Goal: Information Seeking & Learning: Compare options

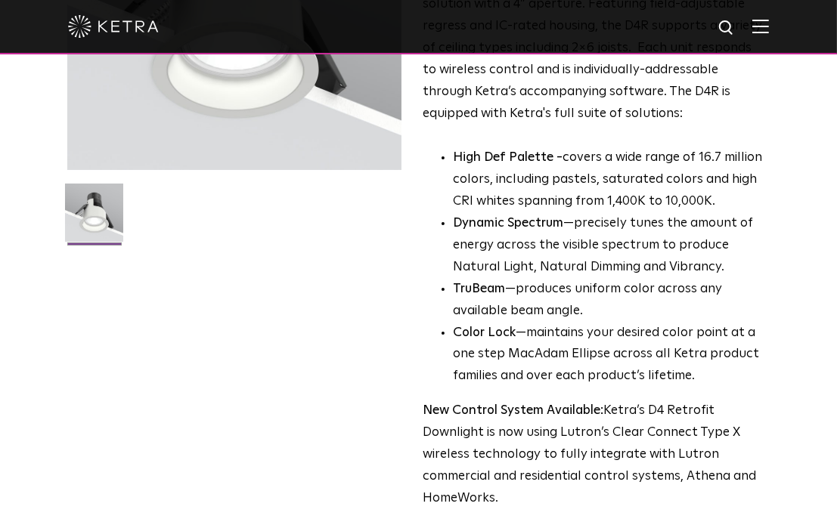
scroll to position [272, 0]
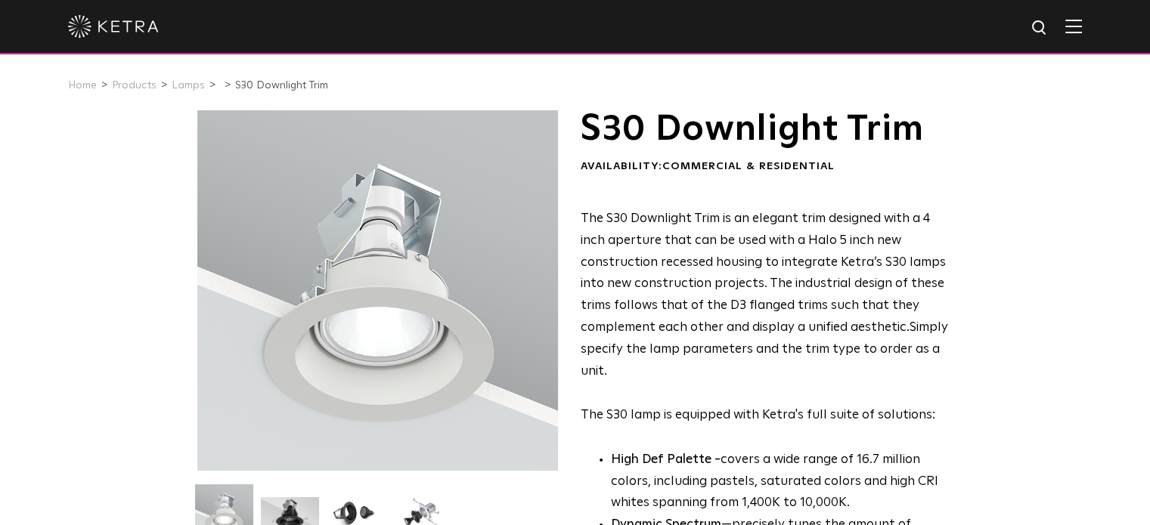
click at [486, 147] on div at bounding box center [377, 290] width 361 height 361
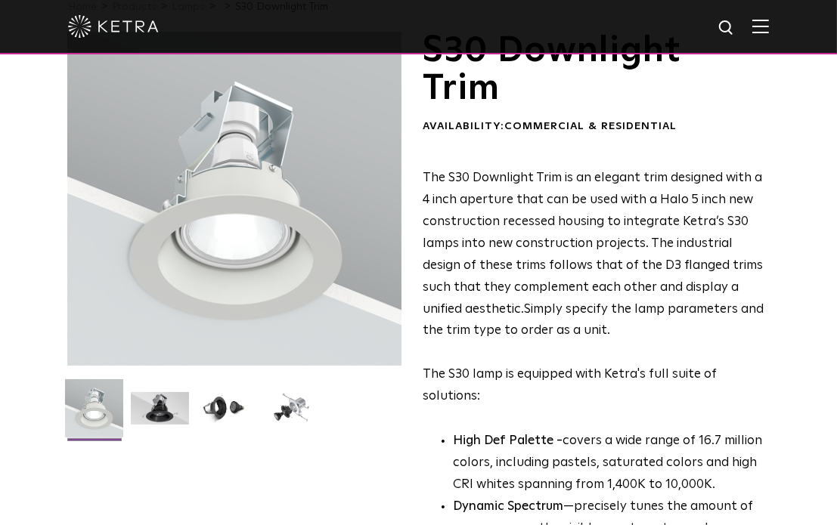
scroll to position [74, 0]
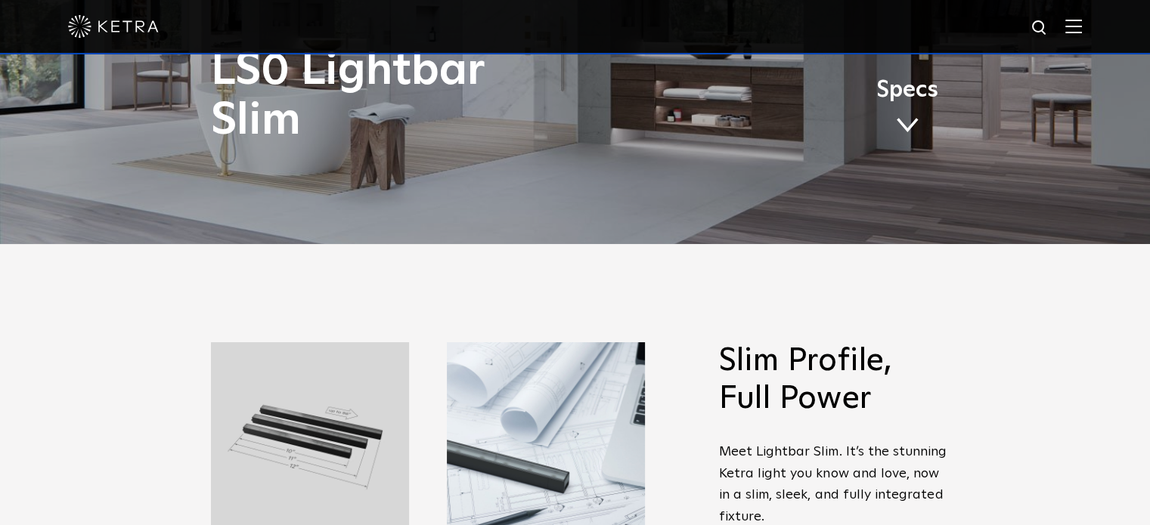
scroll to position [283, 0]
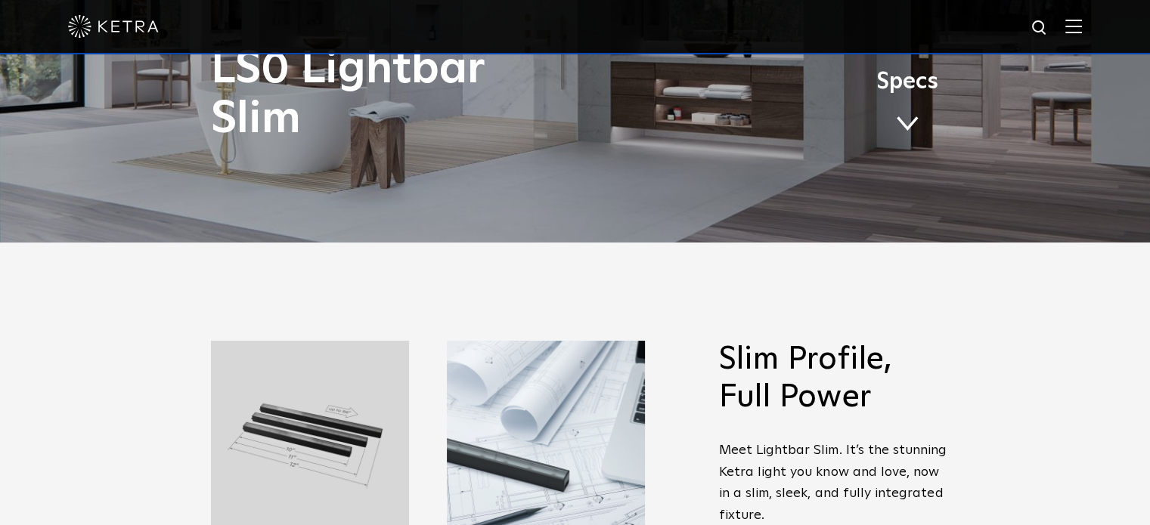
click at [903, 117] on span at bounding box center [907, 124] width 23 height 17
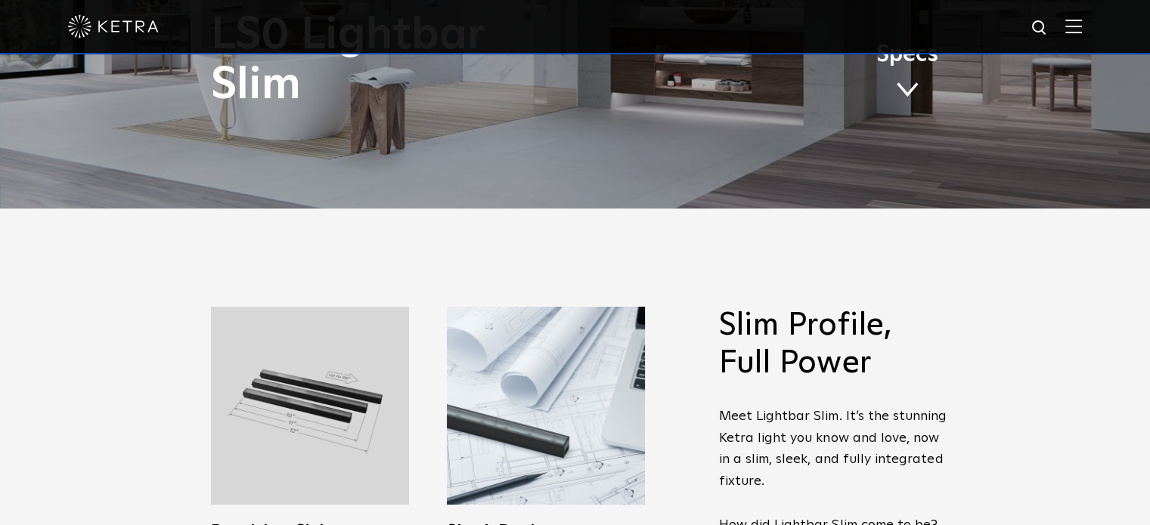
scroll to position [0, 0]
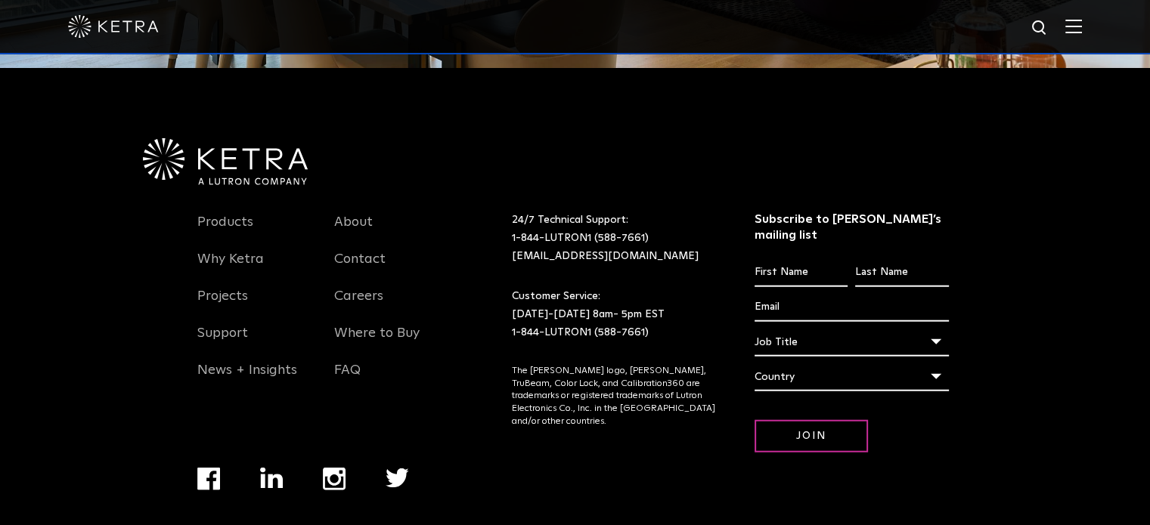
scroll to position [3620, 0]
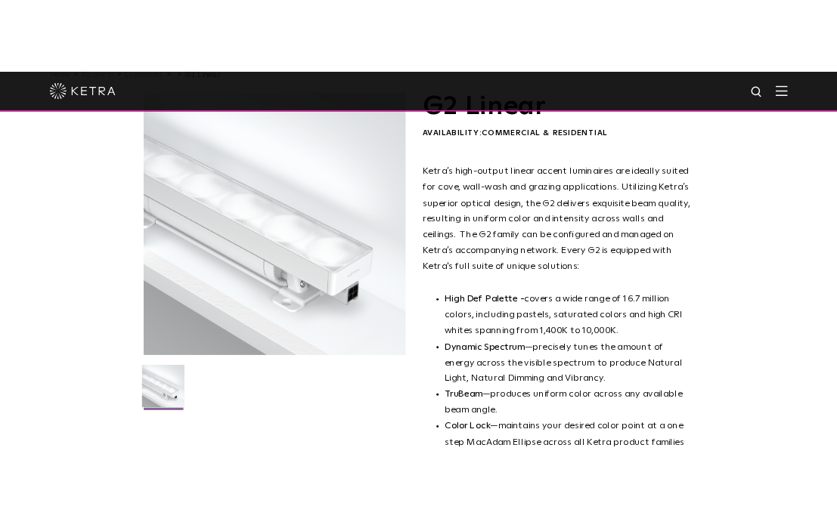
scroll to position [32, 0]
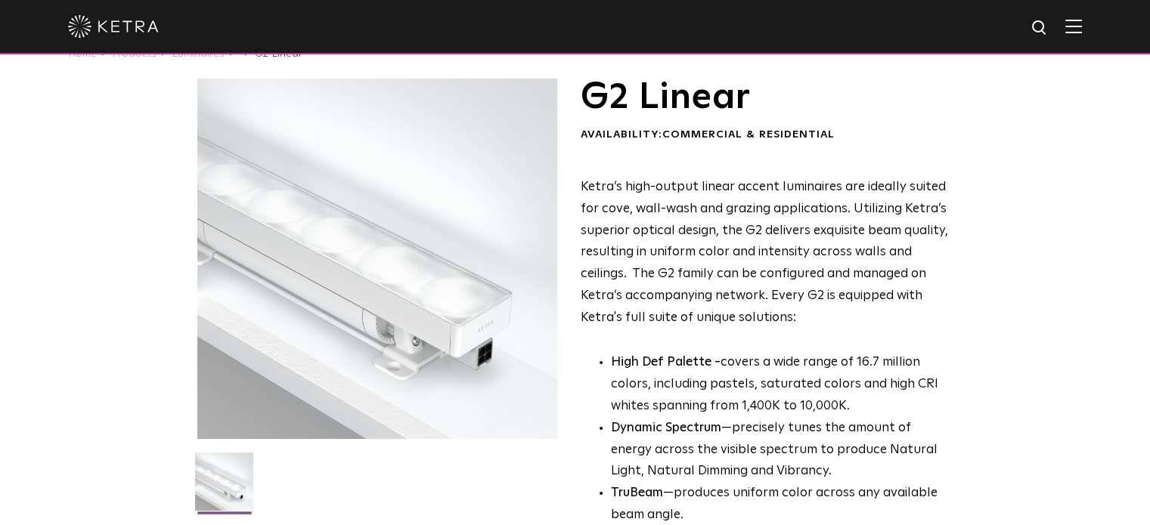
drag, startPoint x: 291, startPoint y: 239, endPoint x: 334, endPoint y: 231, distance: 43.8
click at [334, 231] on div at bounding box center [377, 259] width 361 height 361
